Goal: Transaction & Acquisition: Purchase product/service

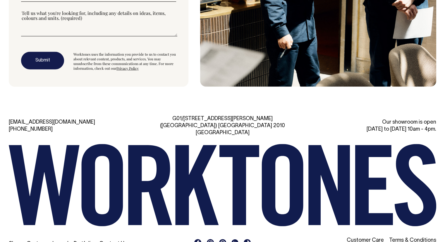
scroll to position [1623, 0]
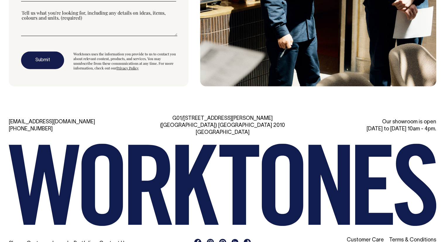
click at [34, 241] on link "Custom" at bounding box center [36, 243] width 19 height 5
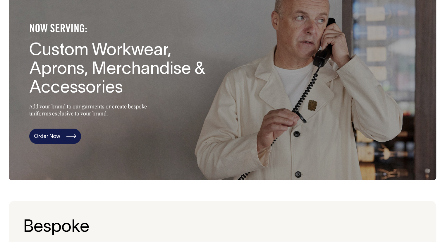
click at [63, 134] on link "Order Now" at bounding box center [55, 135] width 52 height 15
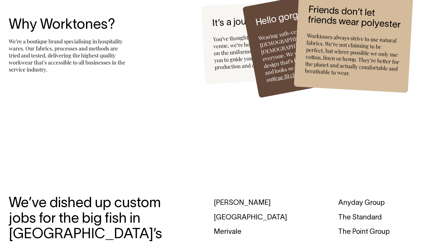
scroll to position [1602, 0]
drag, startPoint x: 140, startPoint y: 77, endPoint x: 145, endPoint y: 58, distance: 19.9
click at [145, 58] on div "Why Worktones? We’re a boutique brand specialising in hospitality wares. Our fa…" at bounding box center [94, 42] width 171 height 61
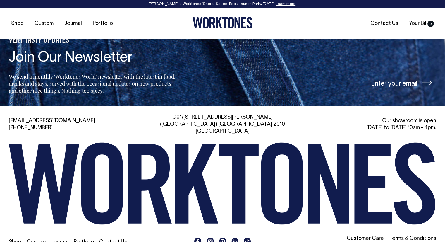
scroll to position [2450, 0]
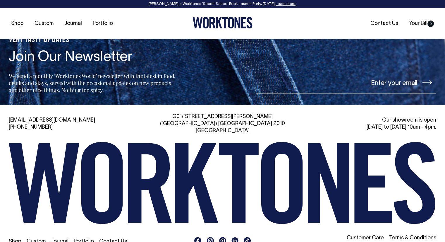
click at [212, 238] on icon at bounding box center [210, 240] width 4 height 4
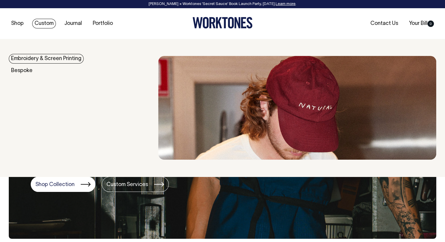
click at [43, 19] on link "Custom" at bounding box center [44, 24] width 24 height 10
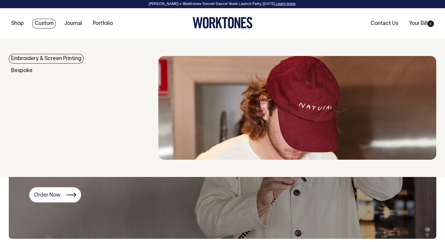
click at [42, 24] on link "Custom" at bounding box center [44, 24] width 24 height 10
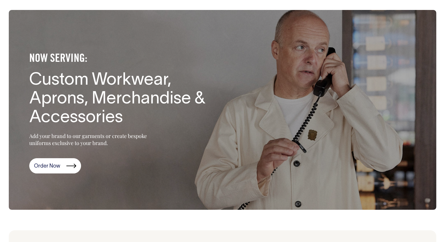
scroll to position [29, 0]
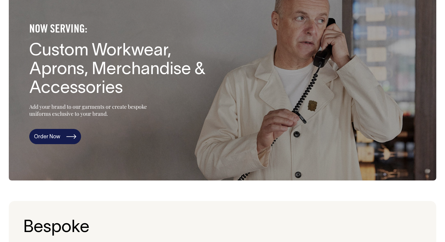
click at [68, 138] on link "Order Now" at bounding box center [55, 136] width 52 height 15
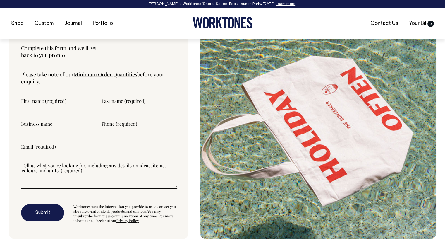
scroll to position [1933, 0]
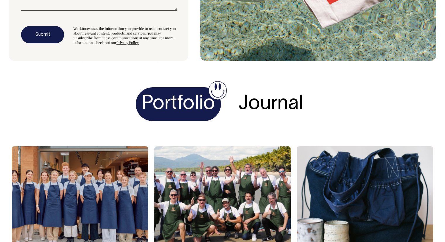
click at [166, 108] on h4 "Portfolio" at bounding box center [178, 104] width 85 height 34
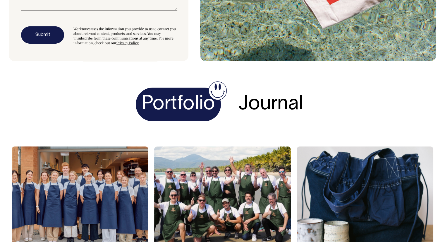
click at [173, 100] on h4 "Portfolio" at bounding box center [178, 104] width 85 height 34
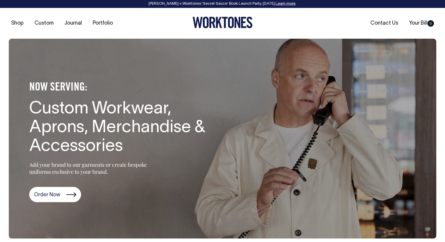
scroll to position [0, 0]
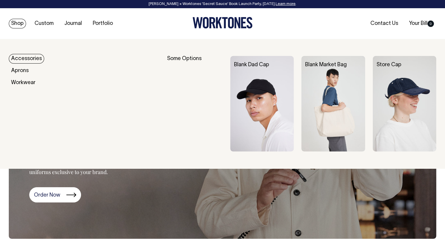
click at [16, 24] on link "Shop" at bounding box center [17, 24] width 17 height 10
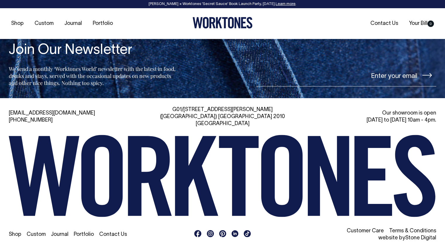
scroll to position [1284, 0]
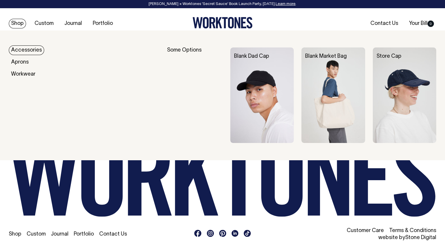
click at [15, 24] on link "Shop" at bounding box center [17, 24] width 17 height 10
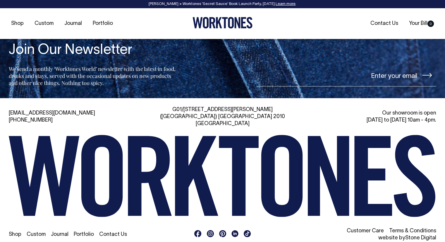
scroll to position [1284, 0]
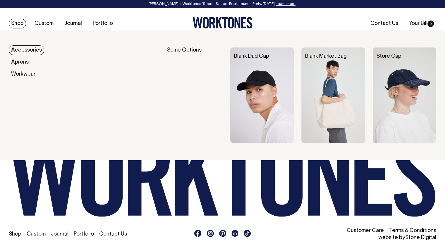
click at [18, 25] on link "Shop" at bounding box center [17, 24] width 17 height 10
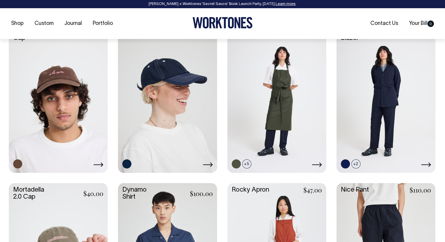
scroll to position [426, 0]
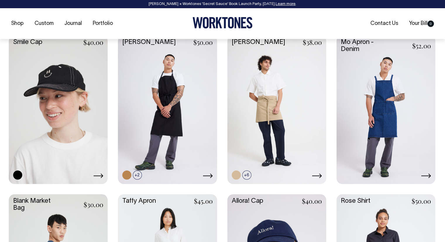
click at [81, 108] on link at bounding box center [58, 108] width 99 height 147
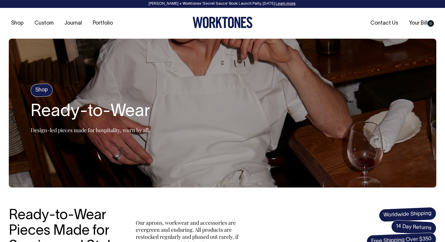
scroll to position [0, 0]
